Goal: Information Seeking & Learning: Check status

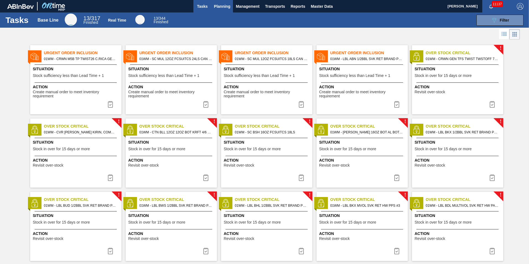
click at [223, 4] on span "Planning" at bounding box center [222, 6] width 16 height 7
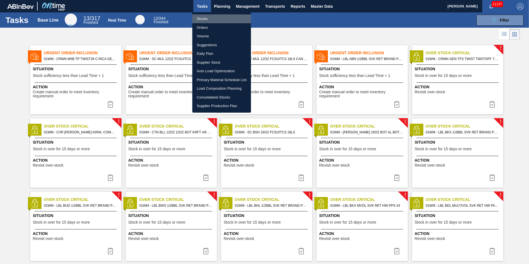
click at [219, 18] on li "Stocks" at bounding box center [221, 18] width 59 height 9
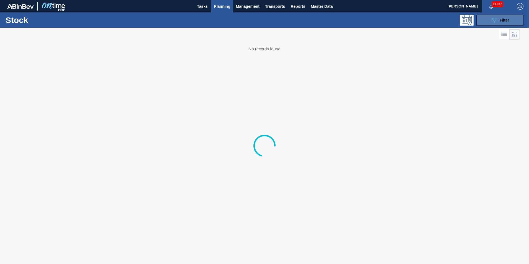
click at [490, 21] on button "089F7B8B-B2A5-4AFE-B5C0-19BA573D28AC Filter" at bounding box center [500, 20] width 47 height 11
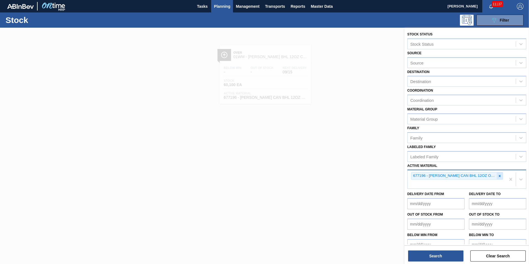
click at [501, 175] on div at bounding box center [500, 175] width 6 height 7
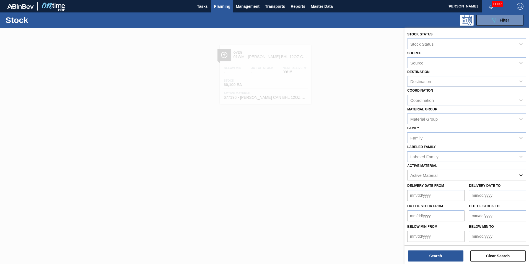
click at [519, 176] on icon at bounding box center [521, 175] width 6 height 6
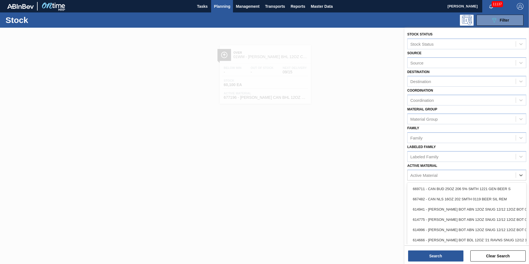
click at [485, 177] on div "Active Material" at bounding box center [462, 175] width 108 height 8
type Material "878761"
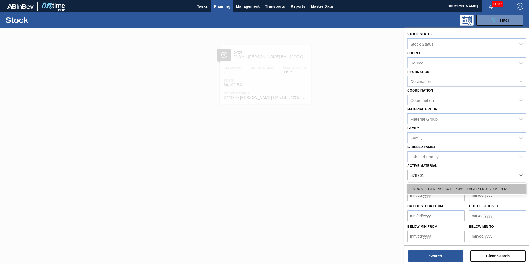
click at [496, 189] on div "878761 - CTN PBT 24/12 PABST LAGER LN 1920-B 12OZ" at bounding box center [466, 189] width 119 height 10
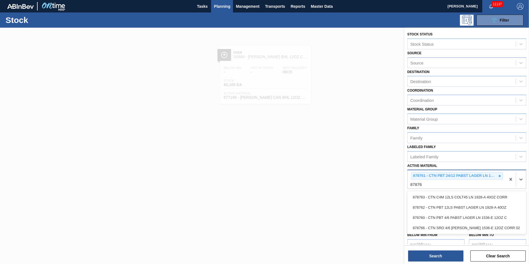
type Material "878760"
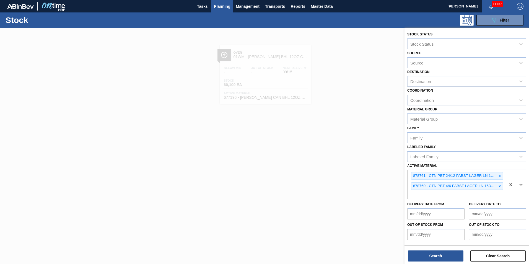
click at [451, 195] on div "878761 - CTN PBT 24/12 PABST LAGER LN 1920-B 12OZ 878760 - CTN PBT 4/6 PABST LA…" at bounding box center [457, 184] width 98 height 29
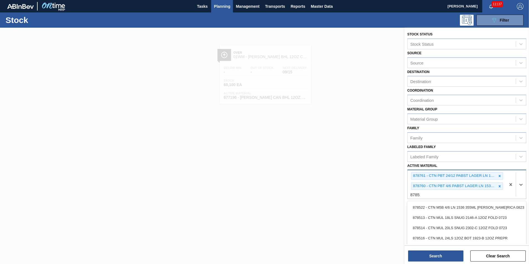
type Material "878513"
type Material "876857"
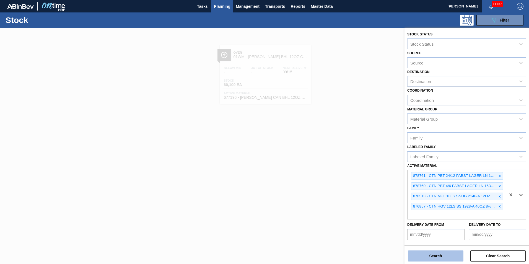
click at [447, 255] on button "Search" at bounding box center [435, 255] width 55 height 11
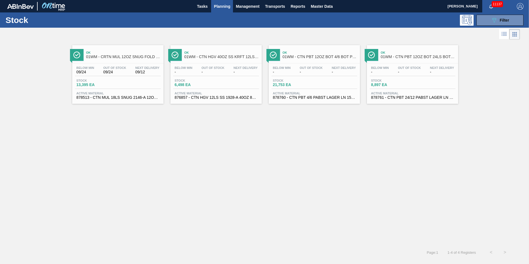
click at [117, 82] on div "Stock 13,395 EA" at bounding box center [118, 84] width 86 height 10
